Goal: Information Seeking & Learning: Learn about a topic

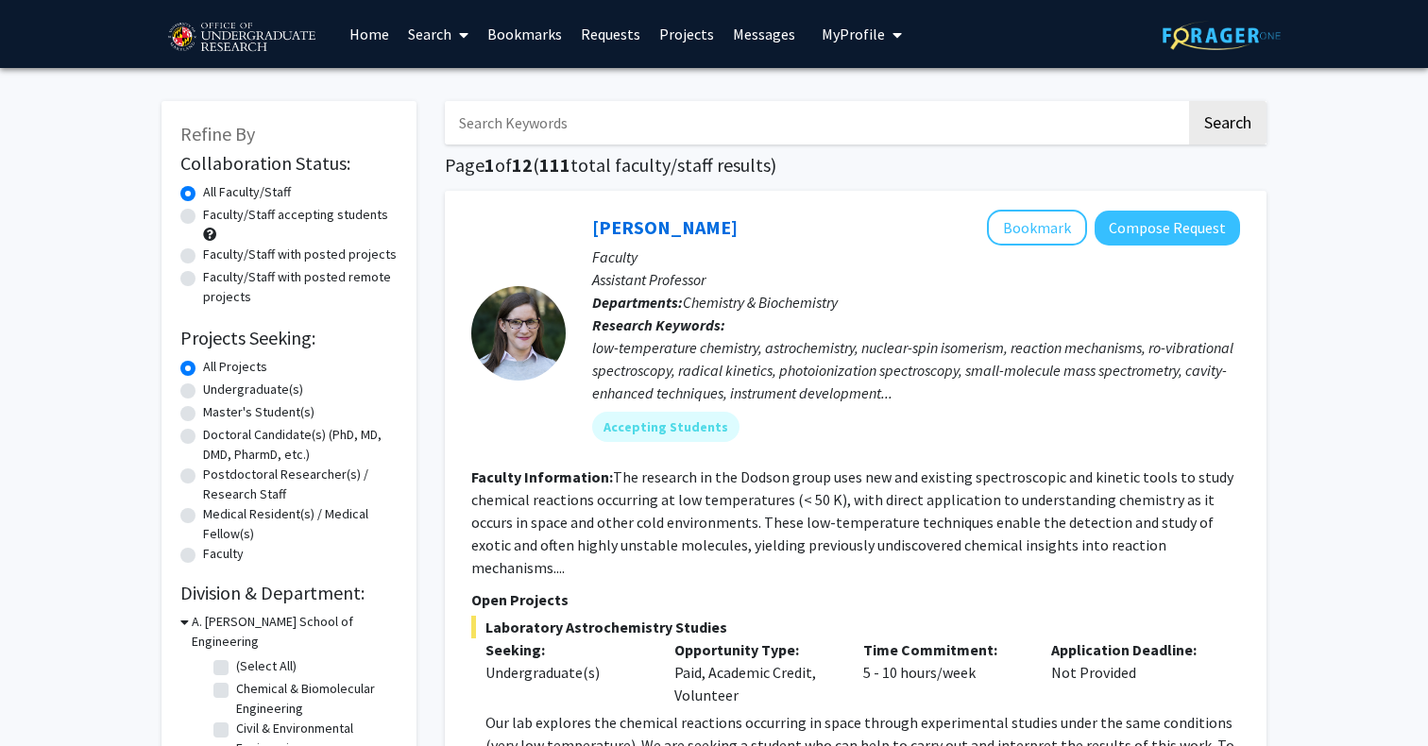
click at [263, 384] on label "Undergraduate(s)" at bounding box center [253, 390] width 100 height 20
click at [215, 384] on input "Undergraduate(s)" at bounding box center [209, 386] width 12 height 12
radio input "true"
click at [289, 224] on label "Faculty/Staff accepting students" at bounding box center [295, 215] width 185 height 20
click at [215, 217] on input "Faculty/Staff accepting students" at bounding box center [209, 211] width 12 height 12
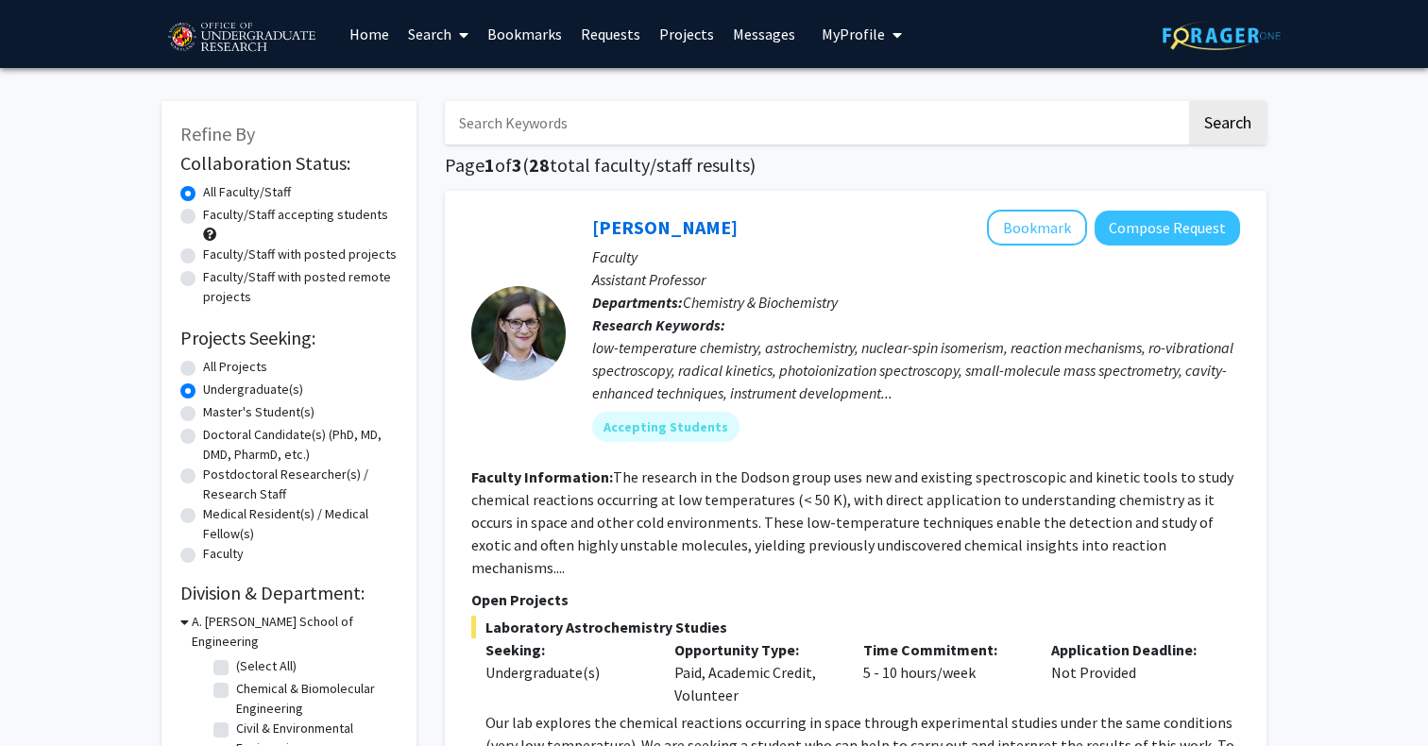
radio input "true"
click at [281, 191] on label "All Faculty/Staff" at bounding box center [247, 192] width 88 height 20
click at [215, 191] on input "All Faculty/Staff" at bounding box center [209, 188] width 12 height 12
radio input "true"
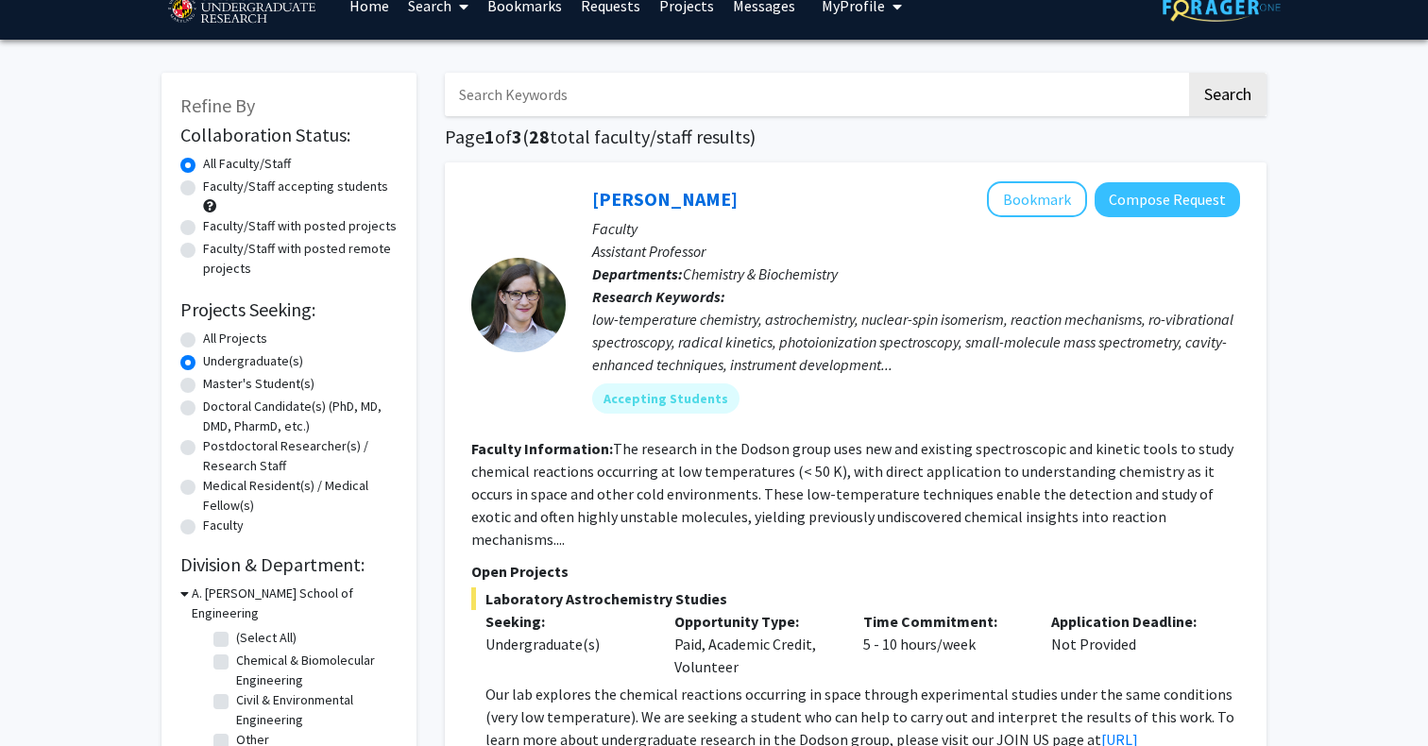
scroll to position [28, 0]
click at [247, 343] on label "All Projects" at bounding box center [235, 339] width 64 height 20
click at [215, 341] on input "All Projects" at bounding box center [209, 335] width 12 height 12
radio input "true"
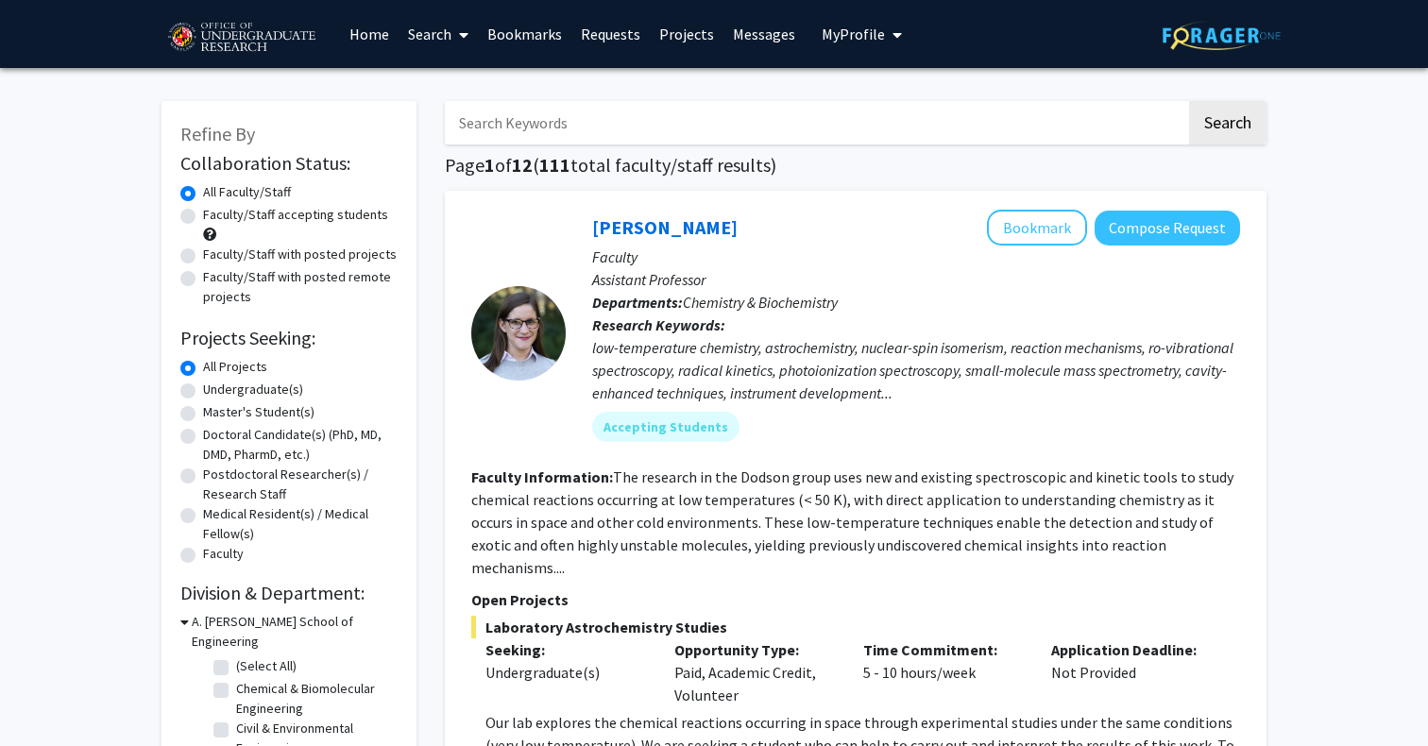
click at [274, 224] on label "Faculty/Staff accepting students" at bounding box center [295, 215] width 185 height 20
click at [215, 217] on input "Faculty/Staff accepting students" at bounding box center [209, 211] width 12 height 12
radio input "true"
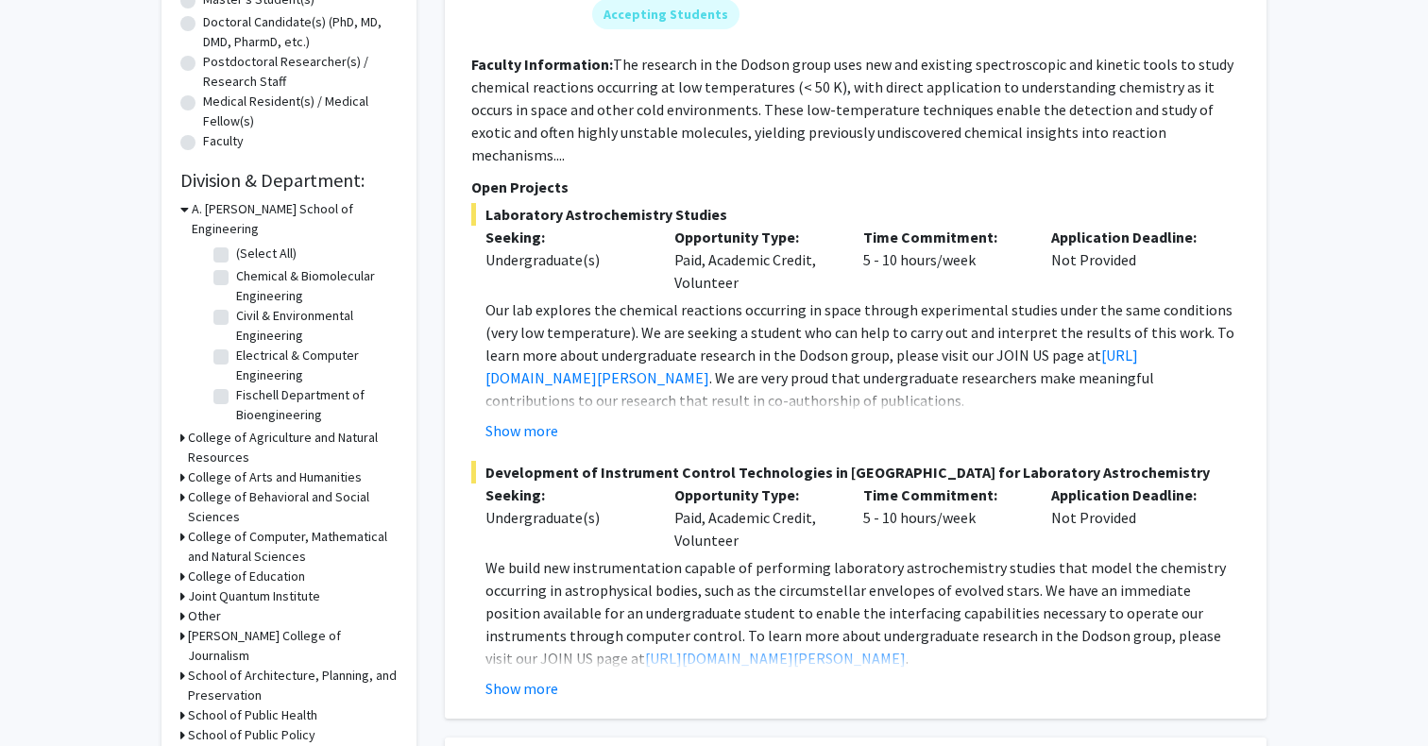
scroll to position [584, 0]
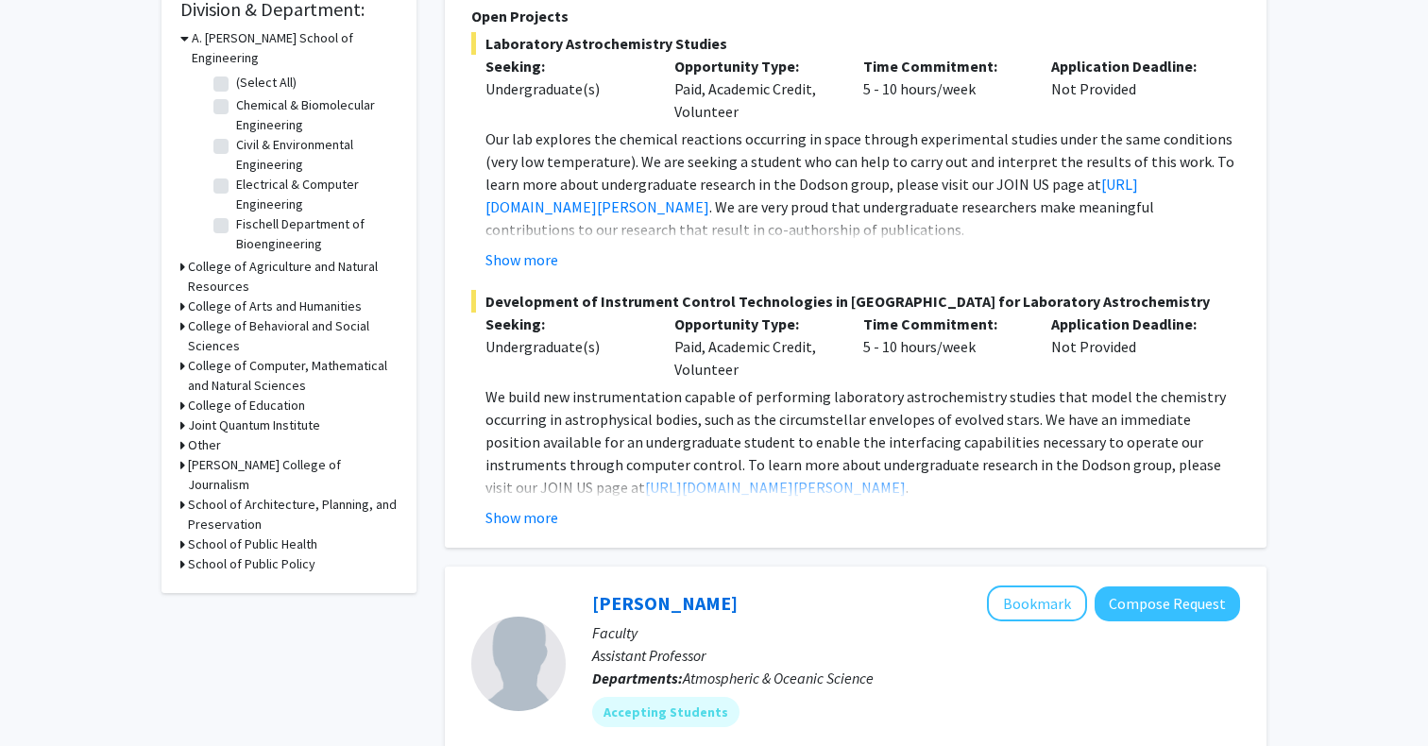
click at [257, 356] on h3 "College of Computer, Mathematical and Natural Sciences" at bounding box center [293, 376] width 210 height 40
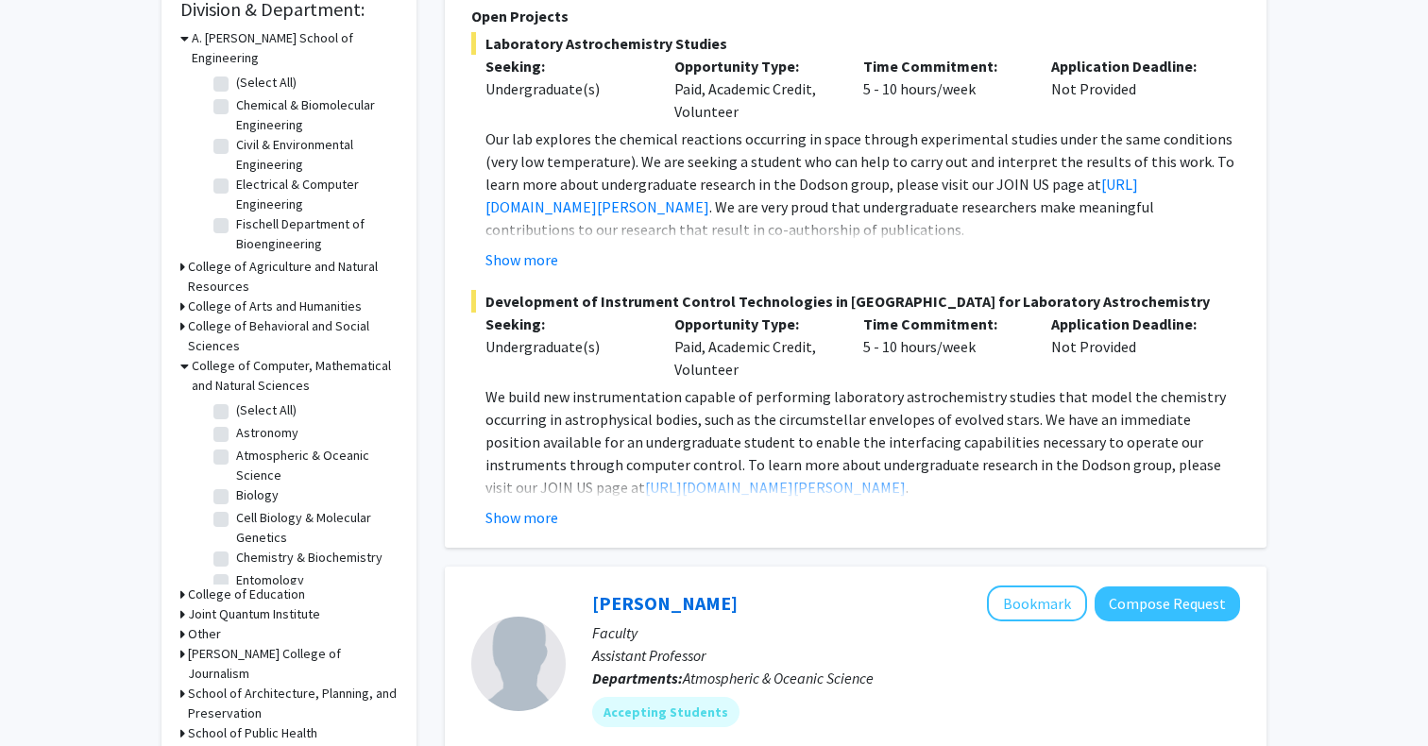
click at [253, 508] on label "Cell Biology & Molecular Genetics" at bounding box center [314, 528] width 157 height 40
click at [248, 508] on input "Cell Biology & Molecular Genetics" at bounding box center [242, 514] width 12 height 12
checkbox input "true"
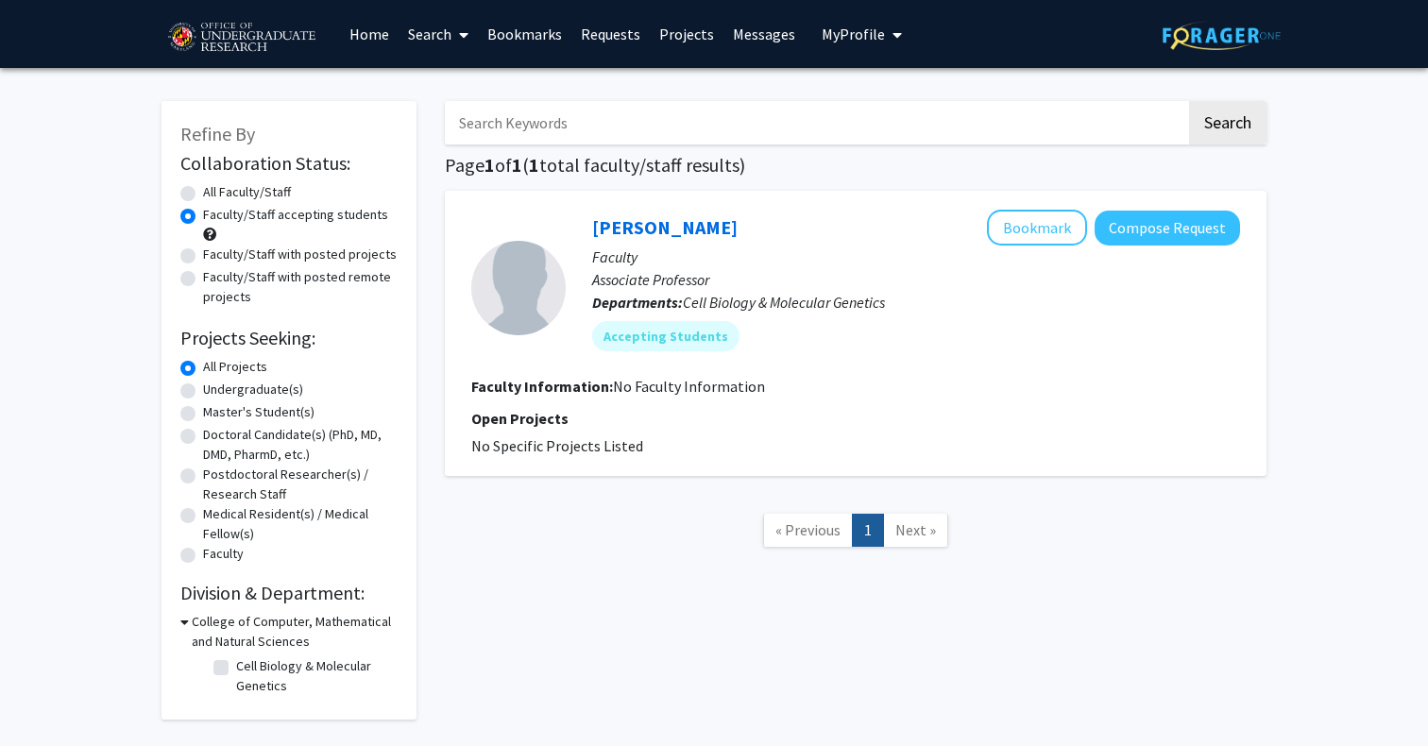
checkbox input "false"
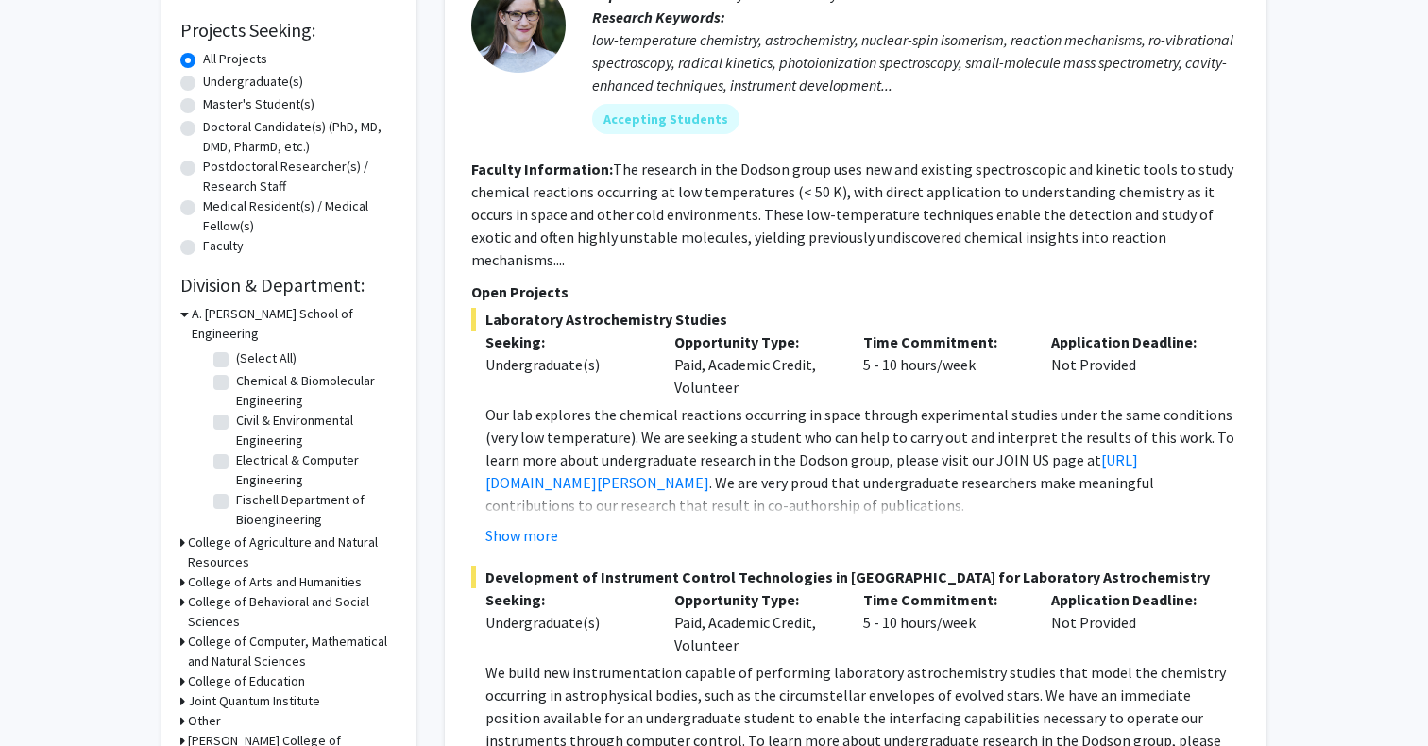
scroll to position [315, 0]
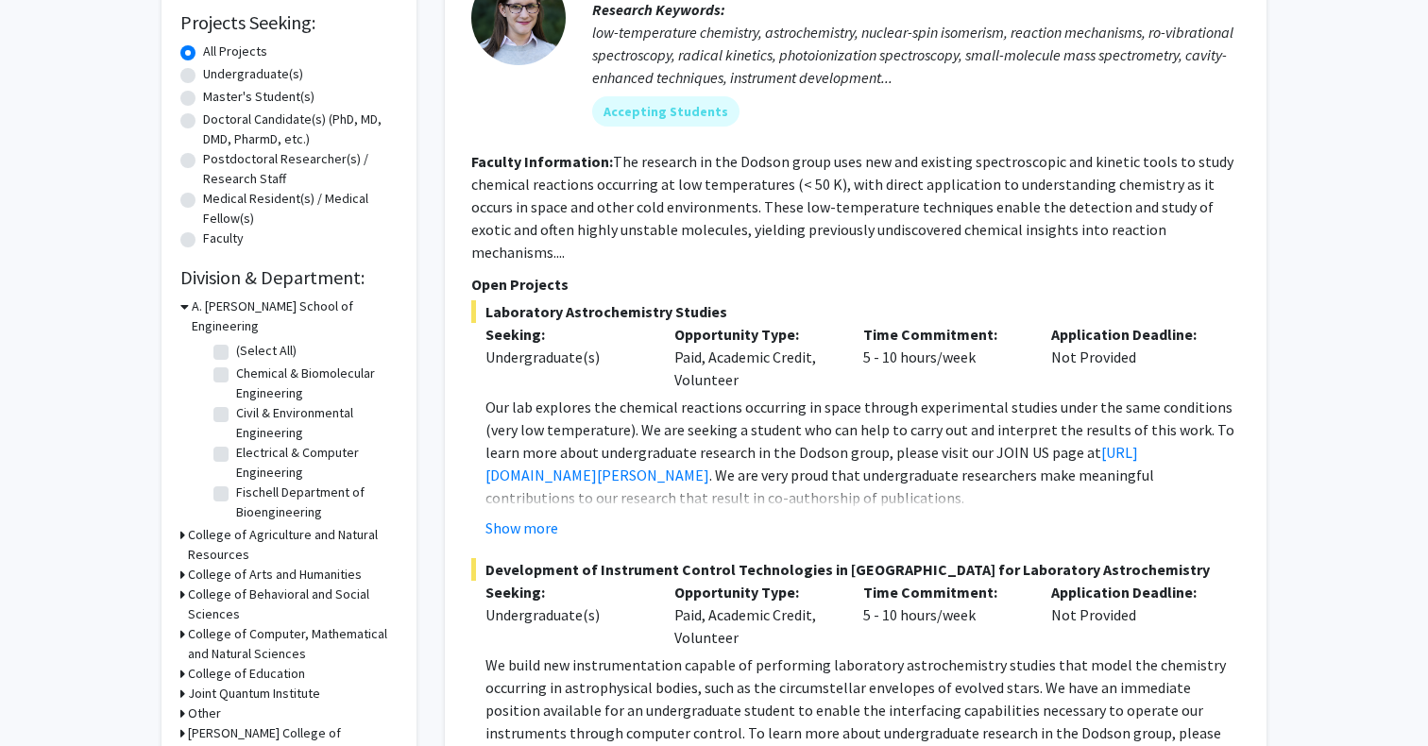
click at [256, 624] on h3 "College of Computer, Mathematical and Natural Sciences" at bounding box center [293, 644] width 210 height 40
click at [235, 659] on fg-checkbox "Biology Biology" at bounding box center [302, 670] width 179 height 23
click at [236, 659] on label "Biology" at bounding box center [257, 669] width 43 height 20
click at [236, 659] on input "Biology" at bounding box center [242, 665] width 12 height 12
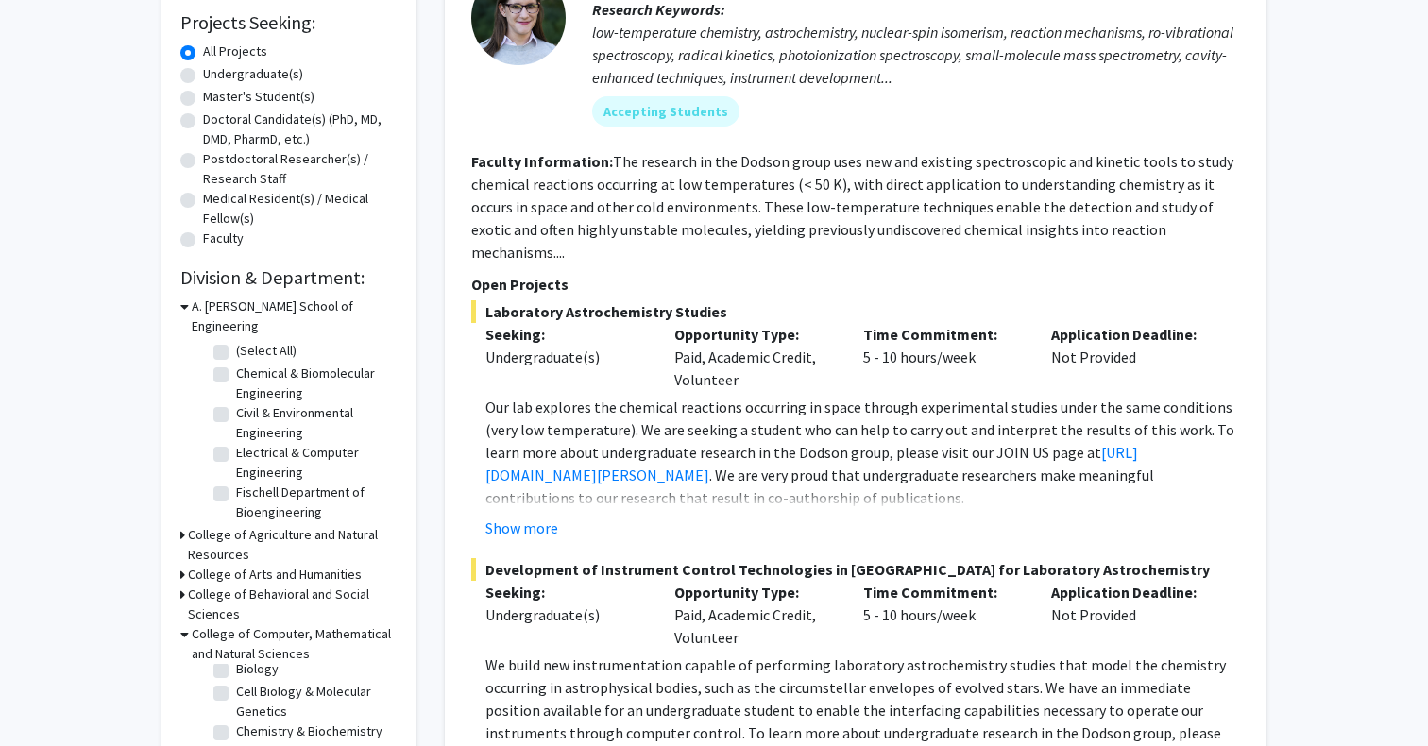
checkbox input "true"
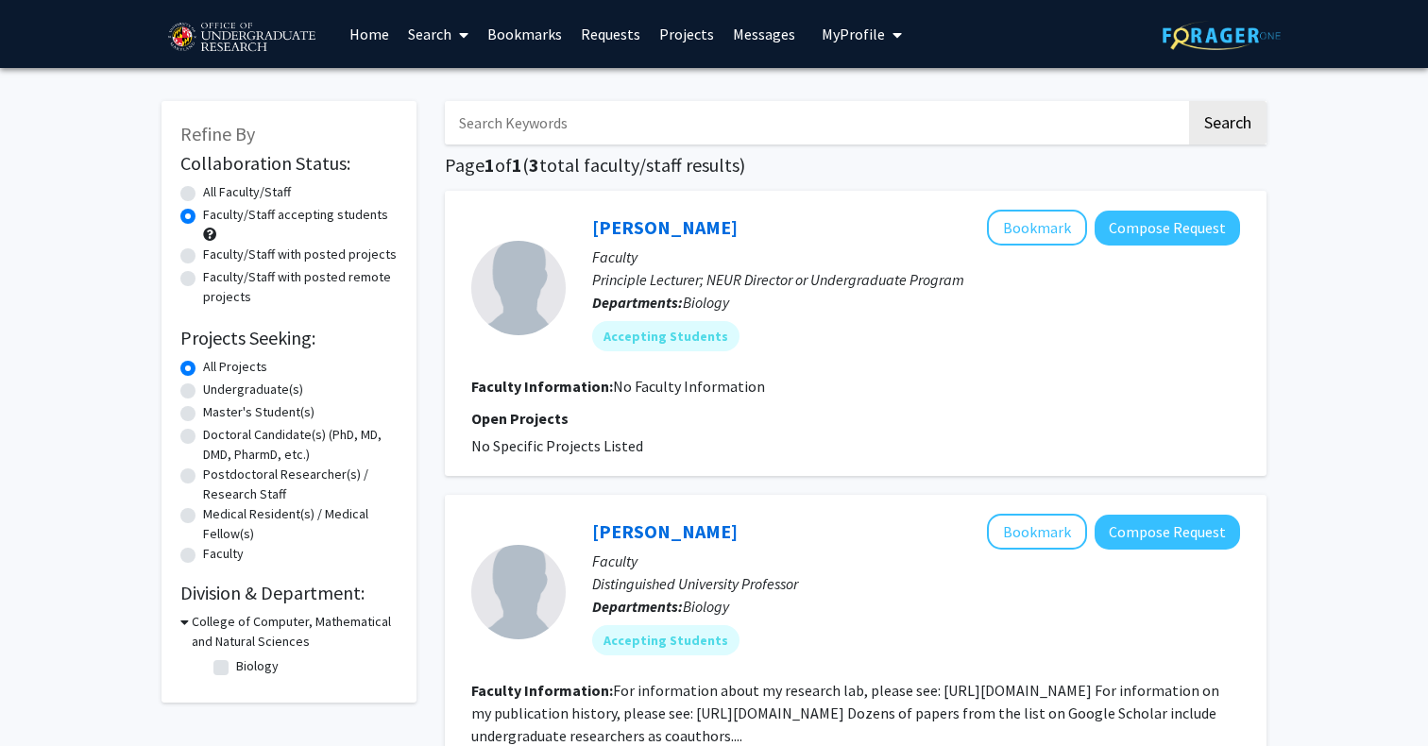
checkbox input "false"
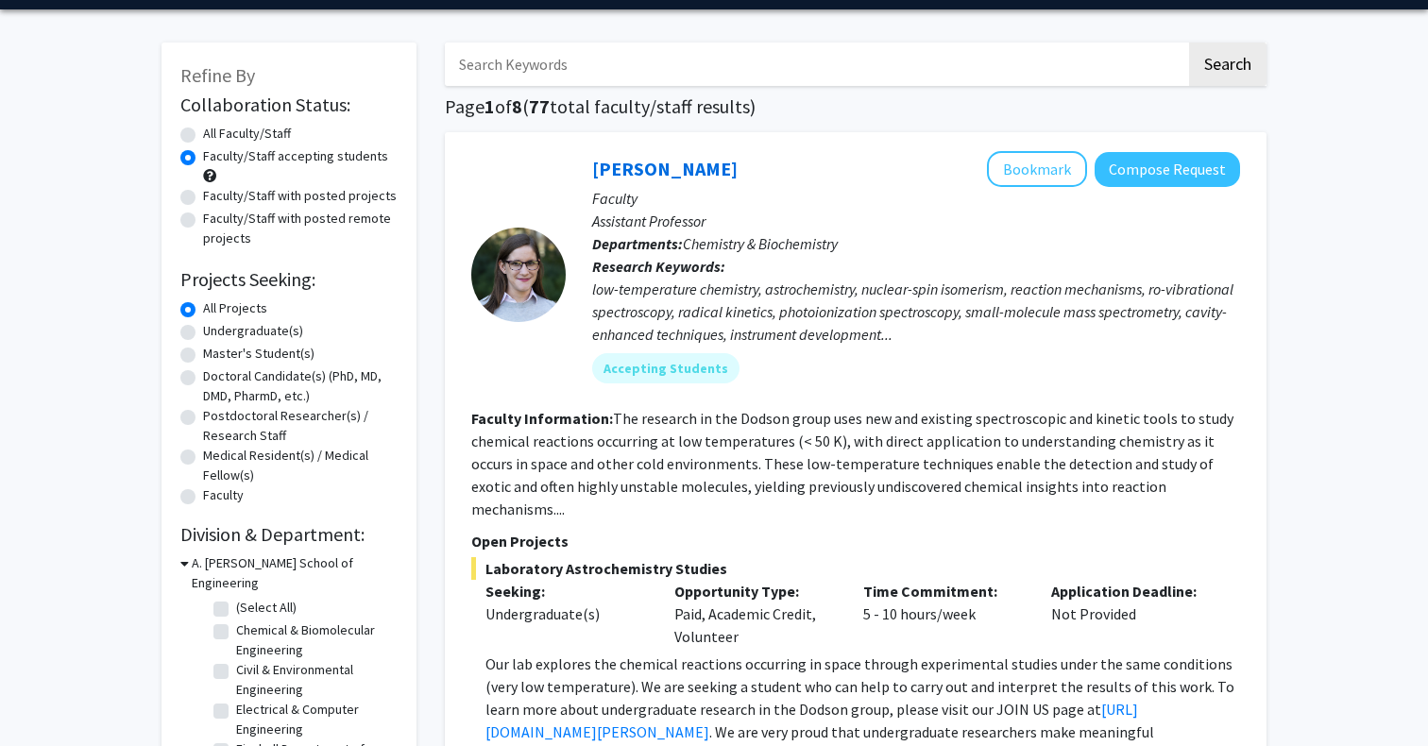
click at [262, 141] on label "All Faculty/Staff" at bounding box center [247, 134] width 88 height 20
click at [215, 136] on input "All Faculty/Staff" at bounding box center [209, 130] width 12 height 12
radio input "true"
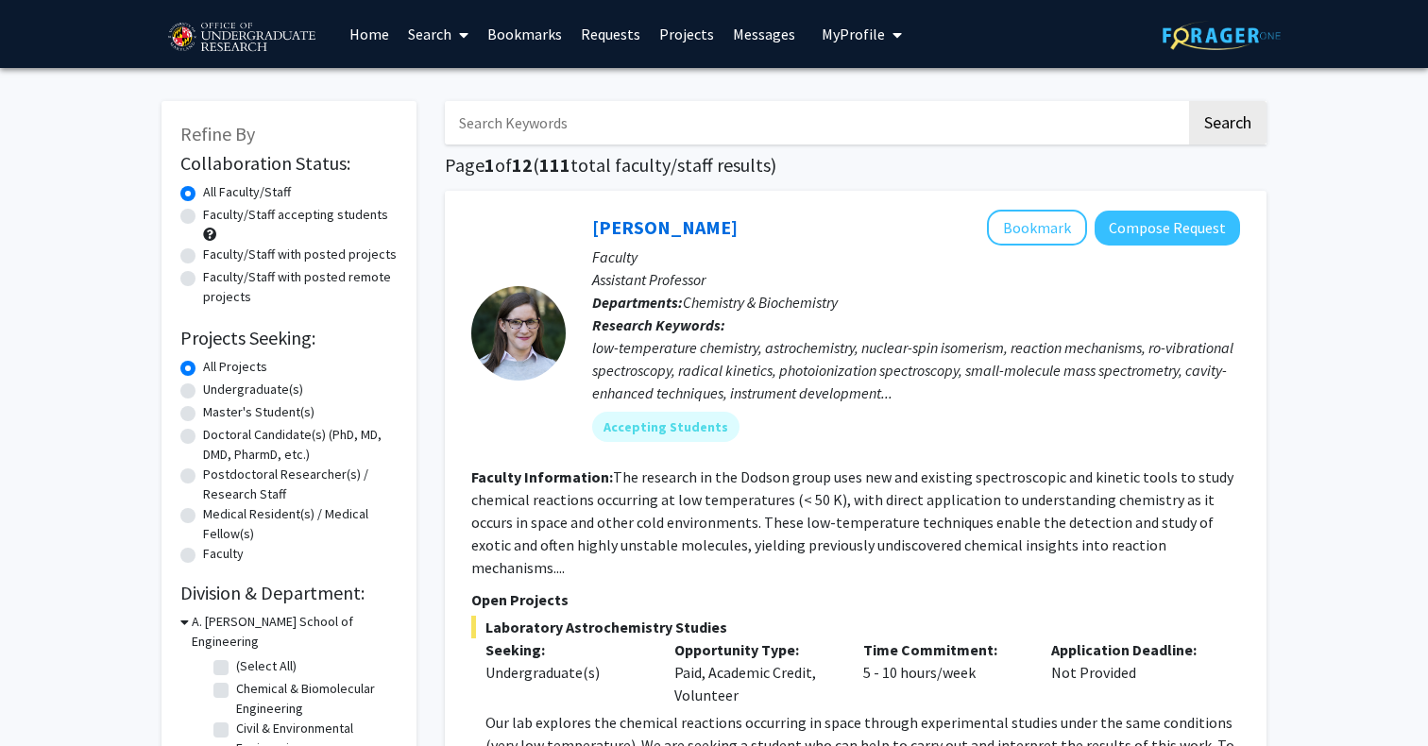
click at [264, 389] on label "Undergraduate(s)" at bounding box center [253, 390] width 100 height 20
click at [215, 389] on input "Undergraduate(s)" at bounding box center [209, 386] width 12 height 12
radio input "true"
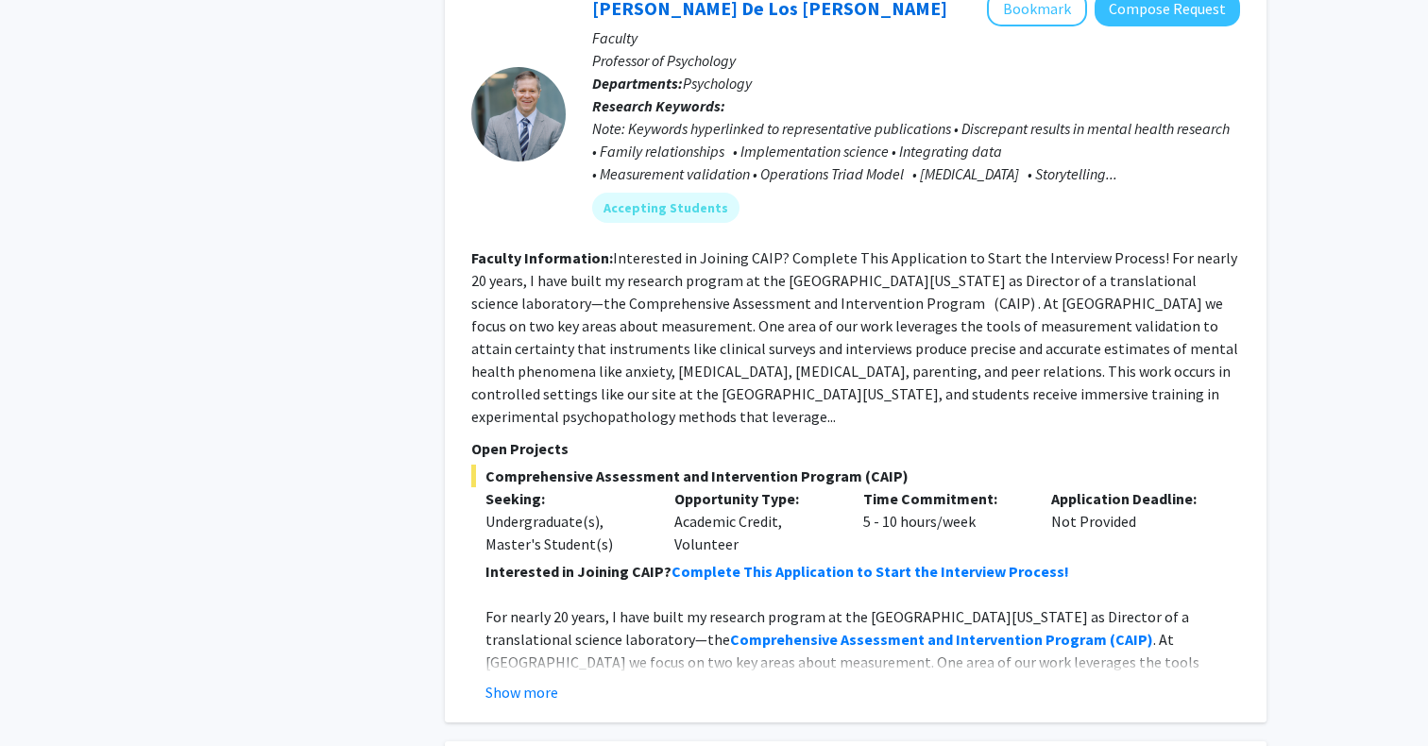
scroll to position [2218, 0]
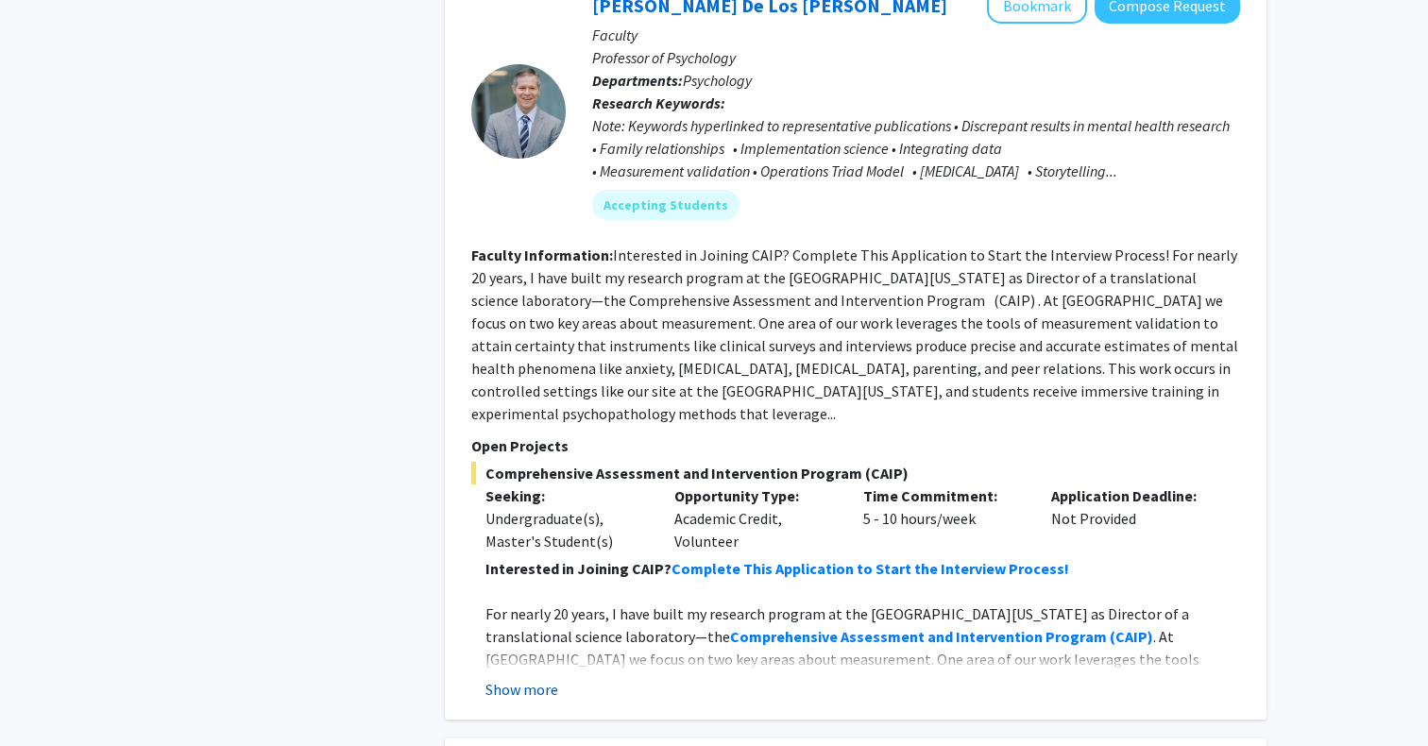
click at [523, 678] on button "Show more" at bounding box center [522, 689] width 73 height 23
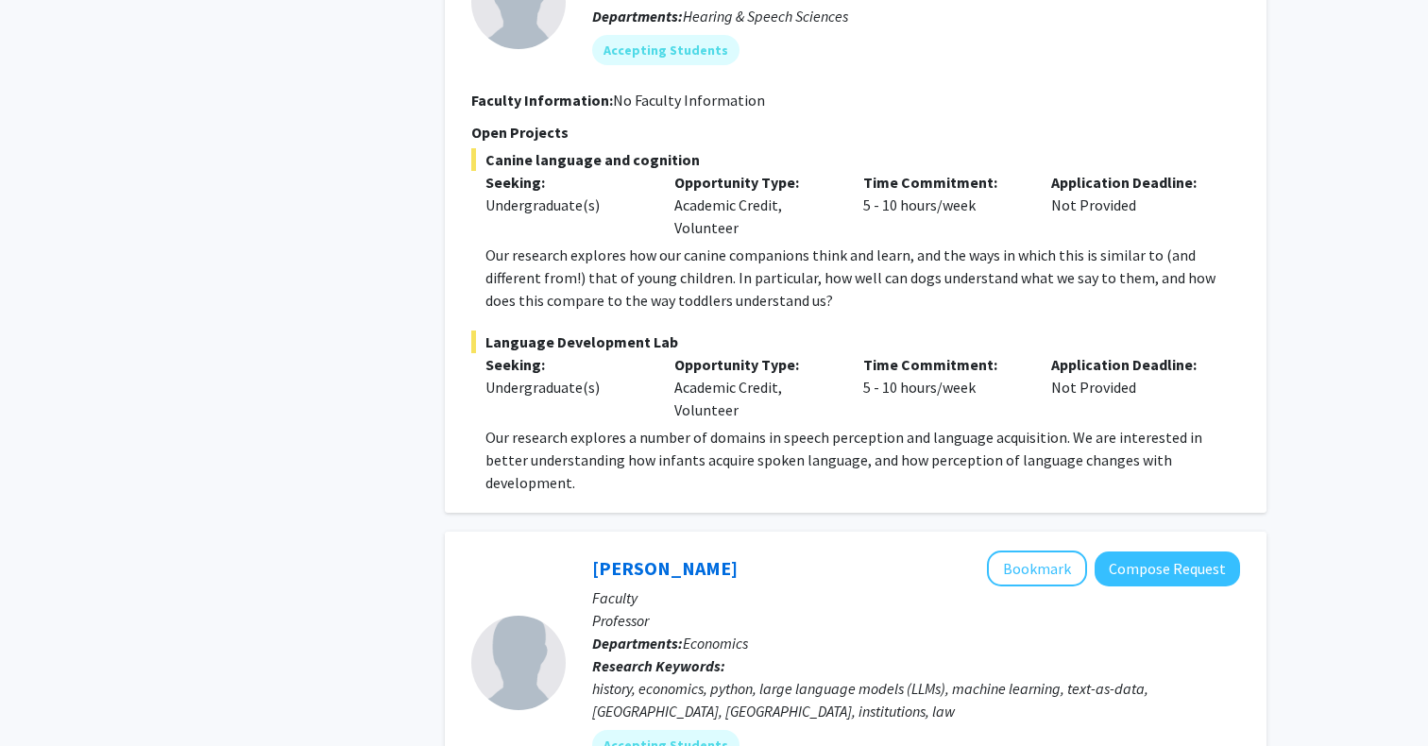
scroll to position [2703, 0]
